Goal: Check status: Check status

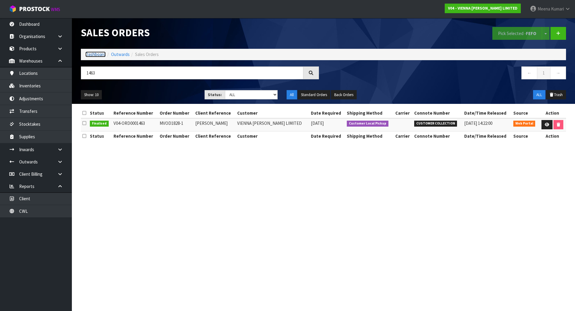
click at [92, 52] on link "Dashboard" at bounding box center [95, 54] width 20 height 6
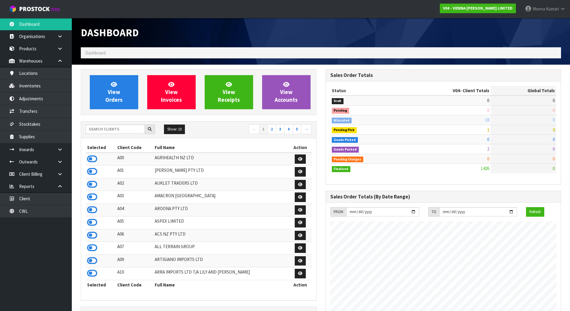
scroll to position [473, 245]
click at [95, 133] on input "text" at bounding box center [115, 129] width 59 height 9
type input "13"
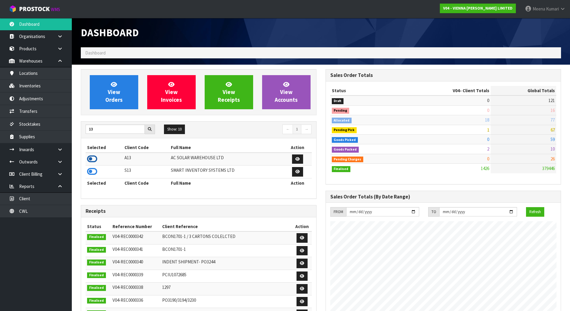
click at [89, 160] on icon at bounding box center [92, 158] width 10 height 9
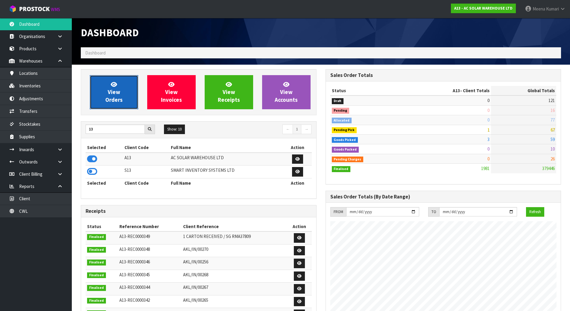
click at [108, 107] on link "View Orders" at bounding box center [114, 92] width 48 height 34
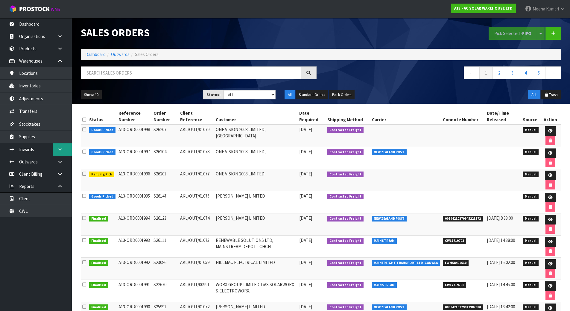
click at [55, 151] on link at bounding box center [62, 149] width 19 height 12
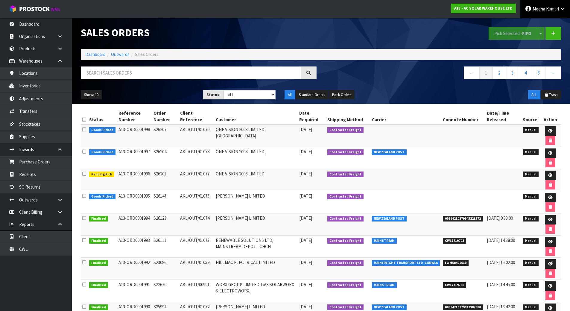
click at [547, 6] on span "Kumari" at bounding box center [552, 9] width 13 height 6
click at [547, 24] on link "Logout" at bounding box center [546, 24] width 47 height 8
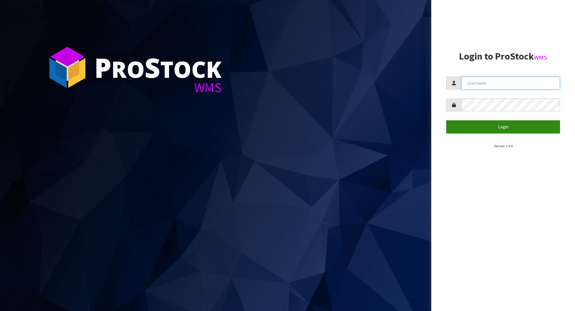
type input "Lalisha"
click at [514, 131] on button "Login" at bounding box center [503, 126] width 114 height 13
